Goal: Transaction & Acquisition: Download file/media

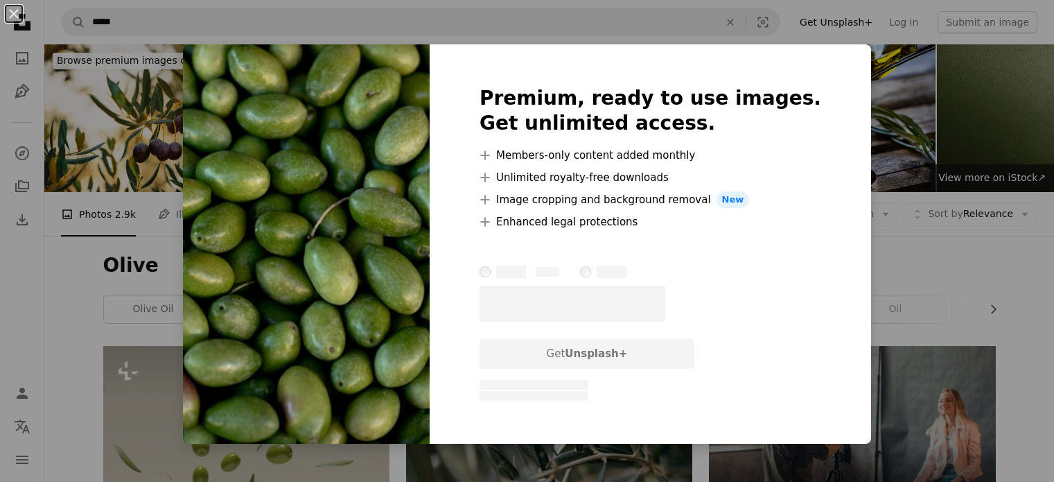
scroll to position [277, 0]
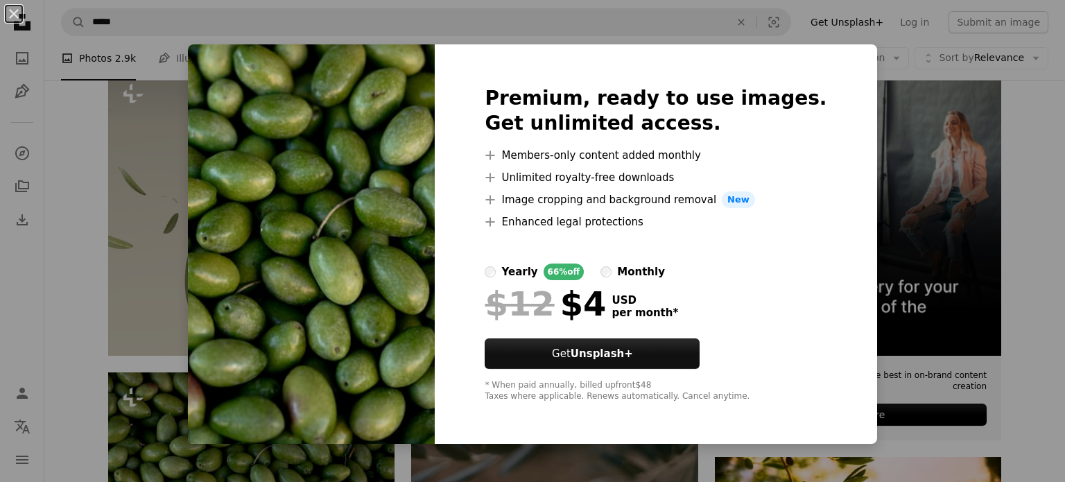
click at [71, 100] on div "An X shape Premium, ready to use images. Get unlimited access. A plus sign Memb…" at bounding box center [532, 241] width 1065 height 482
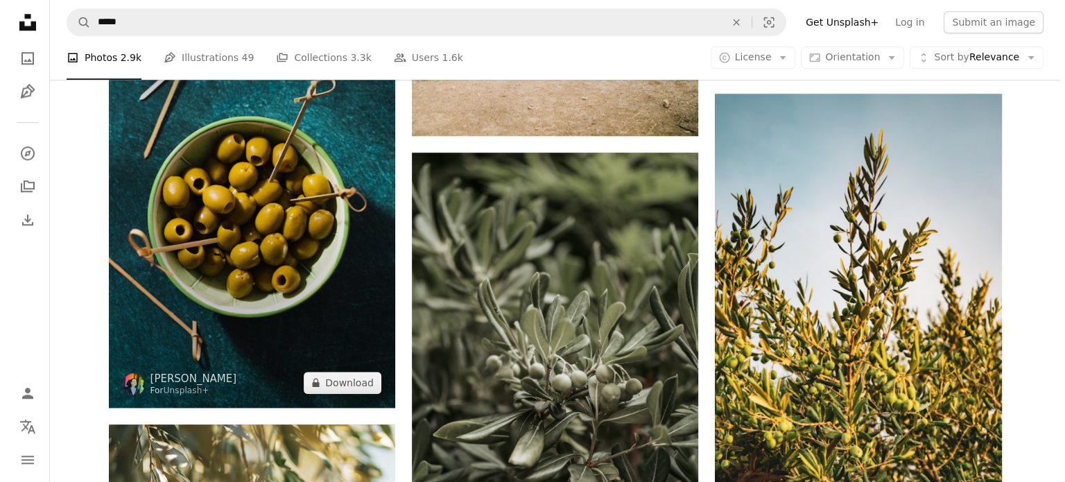
scroll to position [1525, 0]
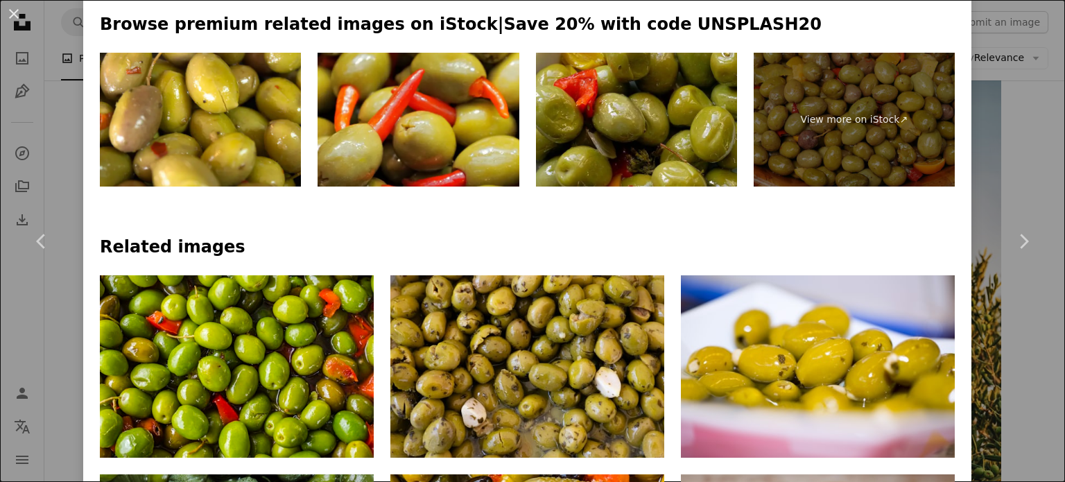
scroll to position [690, 0]
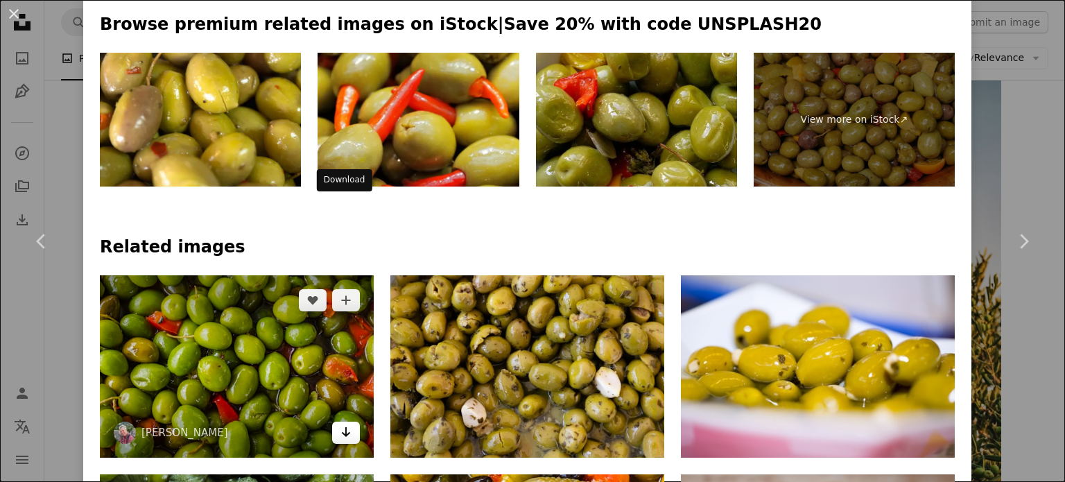
click at [352, 421] on link "Arrow pointing down" at bounding box center [346, 432] width 28 height 22
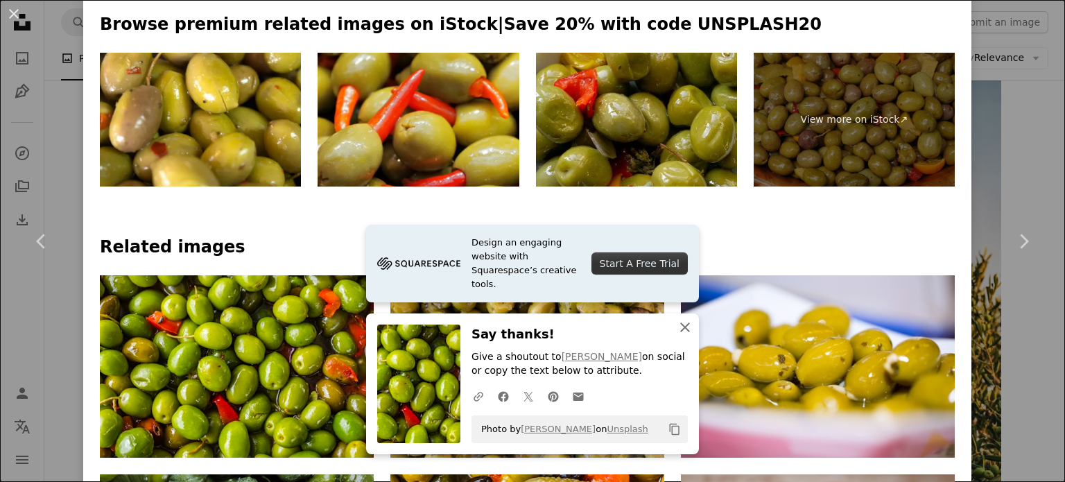
click at [680, 322] on icon "An X shape" at bounding box center [685, 327] width 17 height 17
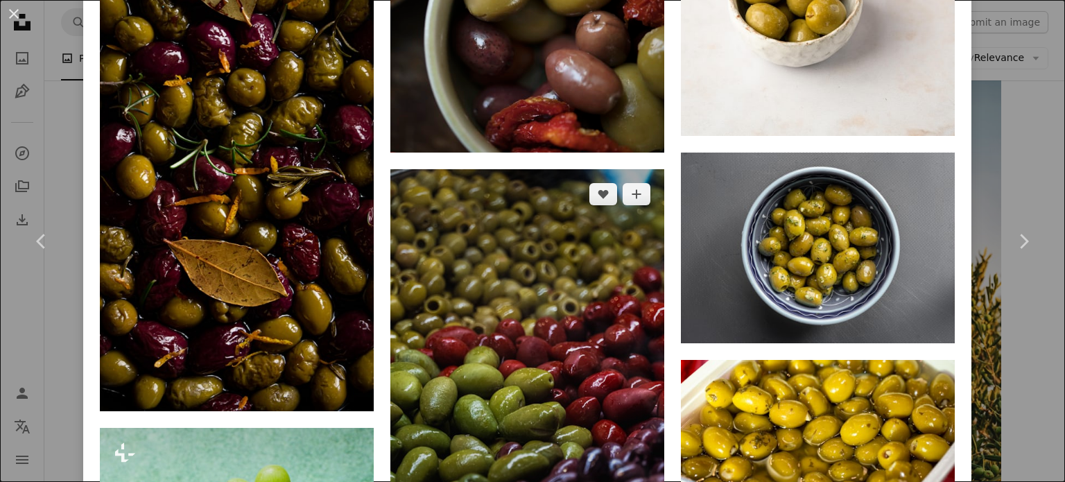
scroll to position [1453, 0]
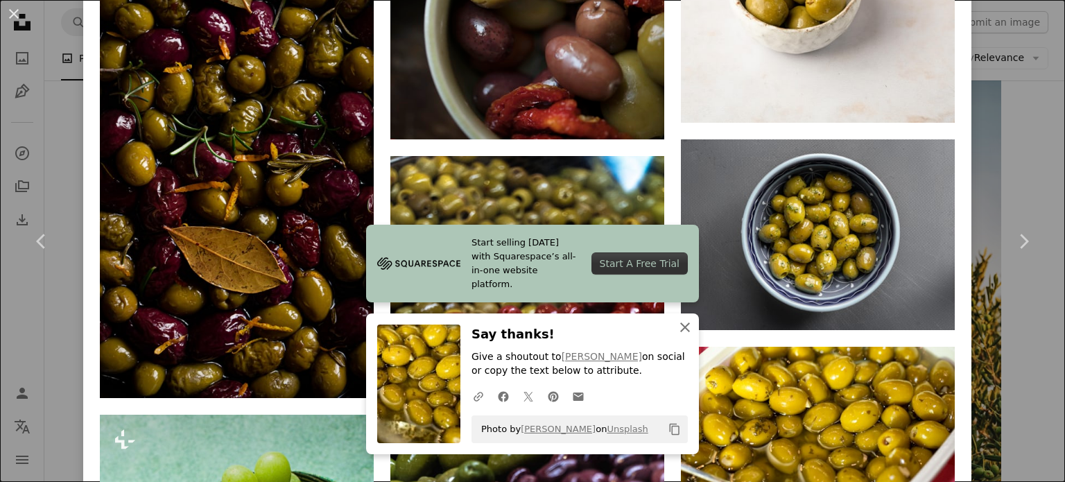
click at [683, 326] on icon "An X shape" at bounding box center [685, 327] width 17 height 17
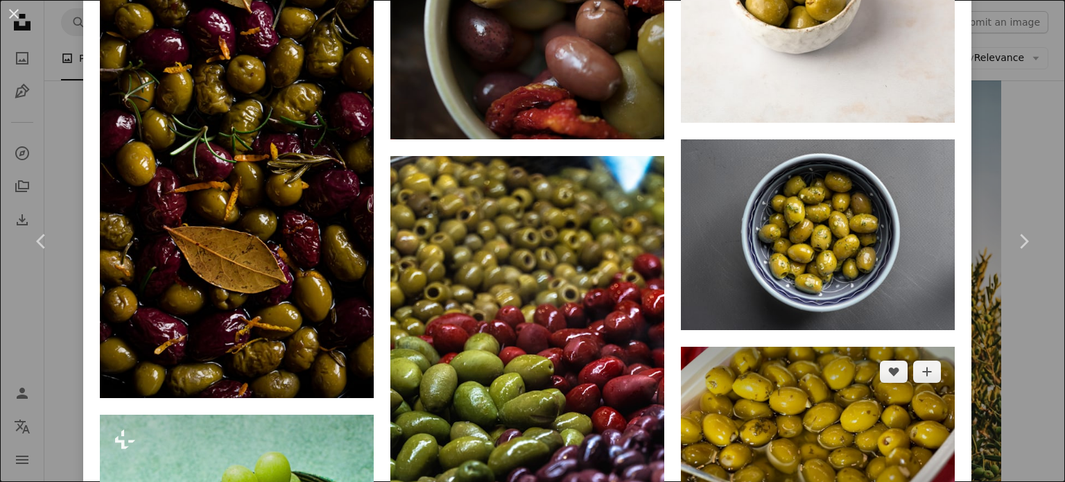
click at [744, 347] on img at bounding box center [818, 438] width 274 height 182
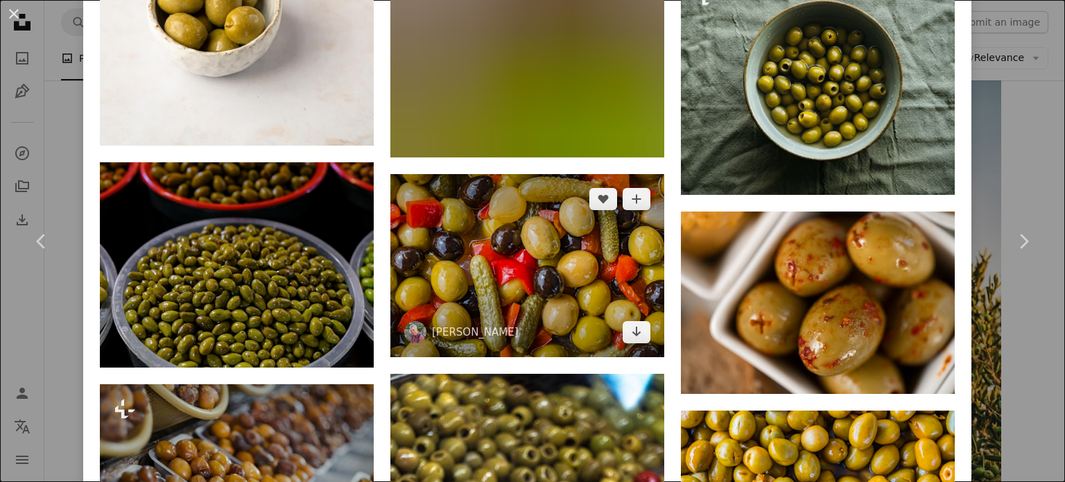
scroll to position [1802, 0]
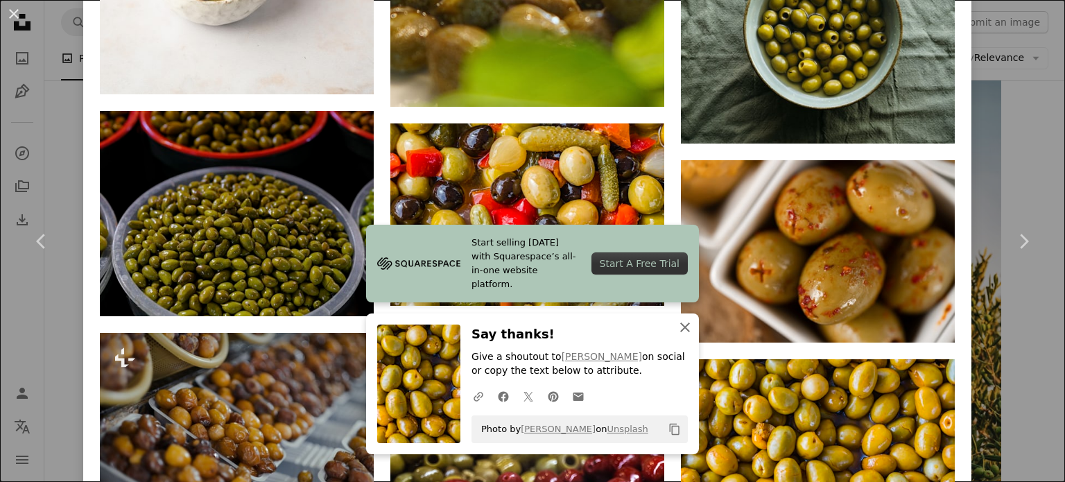
click at [681, 326] on icon "button" at bounding box center [685, 327] width 10 height 10
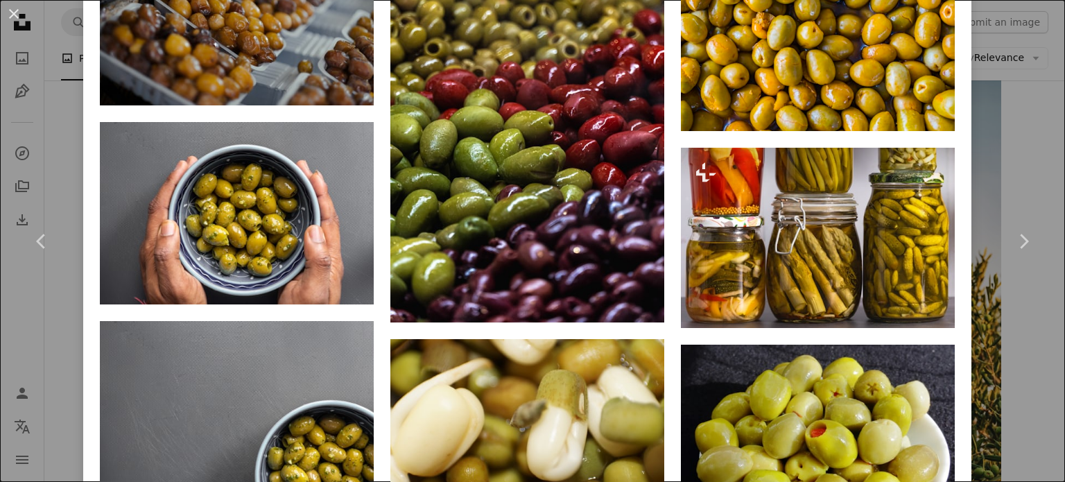
scroll to position [2218, 0]
